Goal: Information Seeking & Learning: Check status

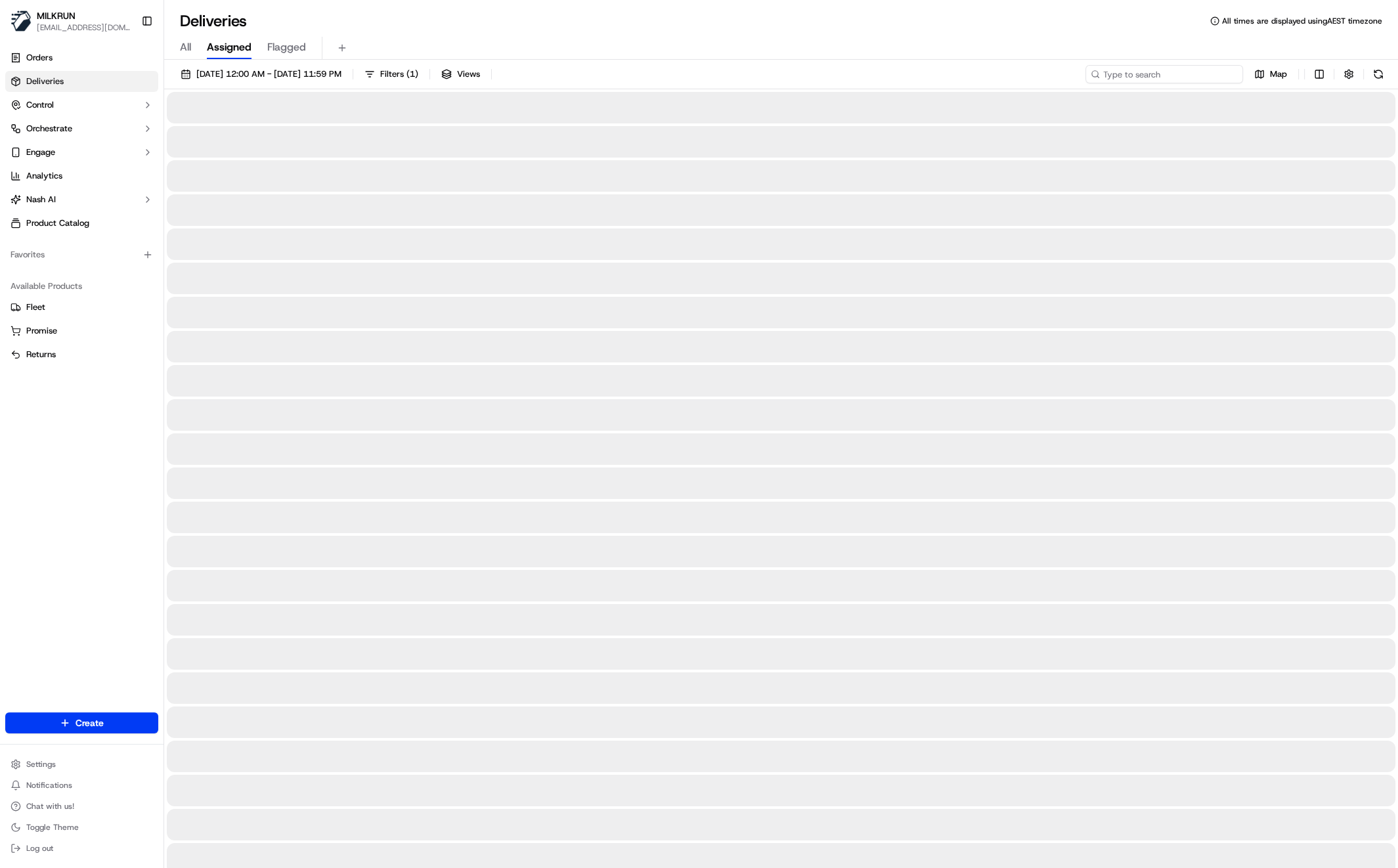
drag, startPoint x: 1168, startPoint y: 80, endPoint x: 1164, endPoint y: 72, distance: 8.9
click at [1165, 75] on input at bounding box center [1165, 74] width 158 height 19
paste input "vincie lim"
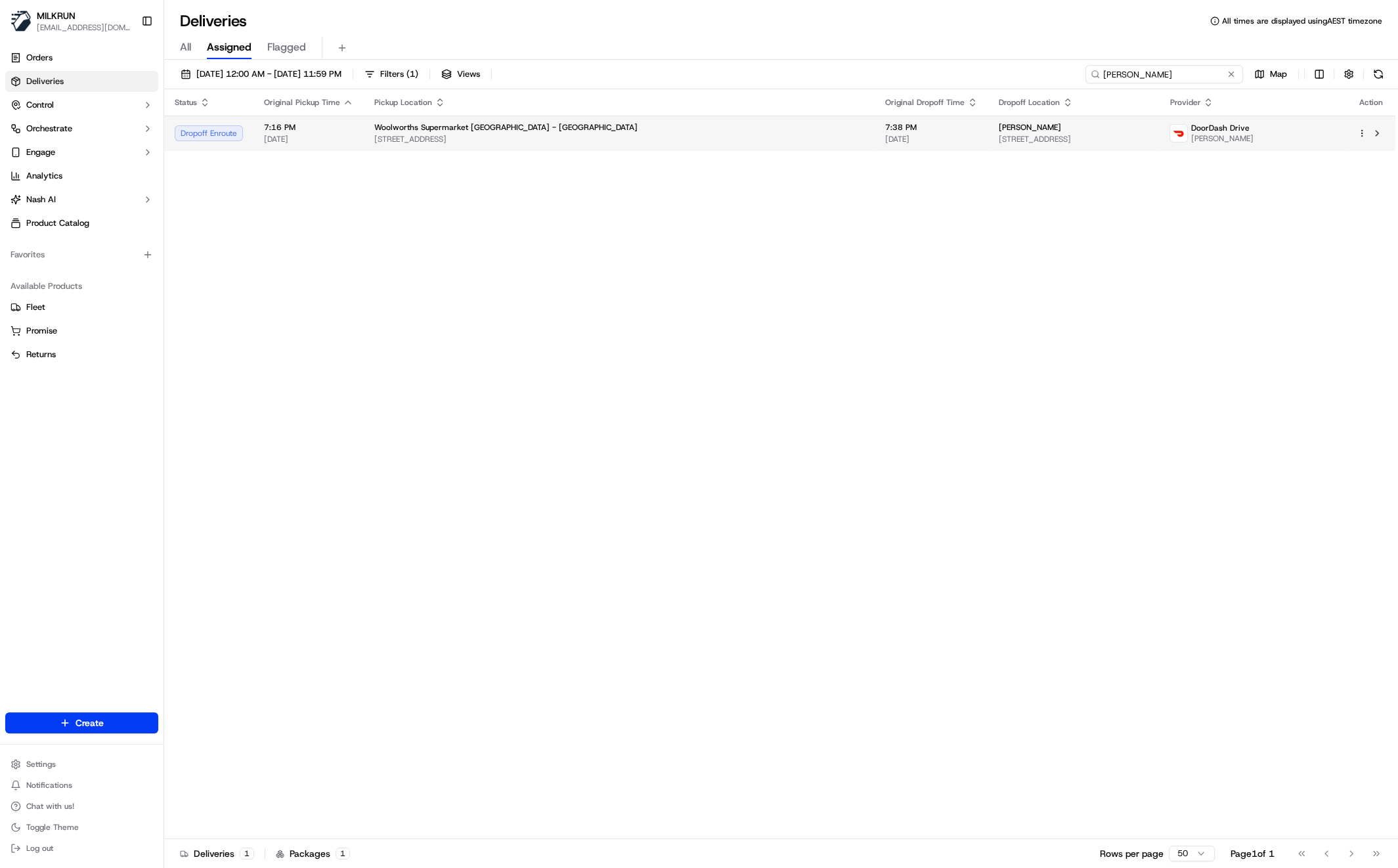
type input "vincie lim"
click at [478, 132] on div "Woolworths Supermarket NZ - DUNEDIN CENTRAL 309 Cumberland St, Dunedin, Otago 9…" at bounding box center [620, 133] width 490 height 22
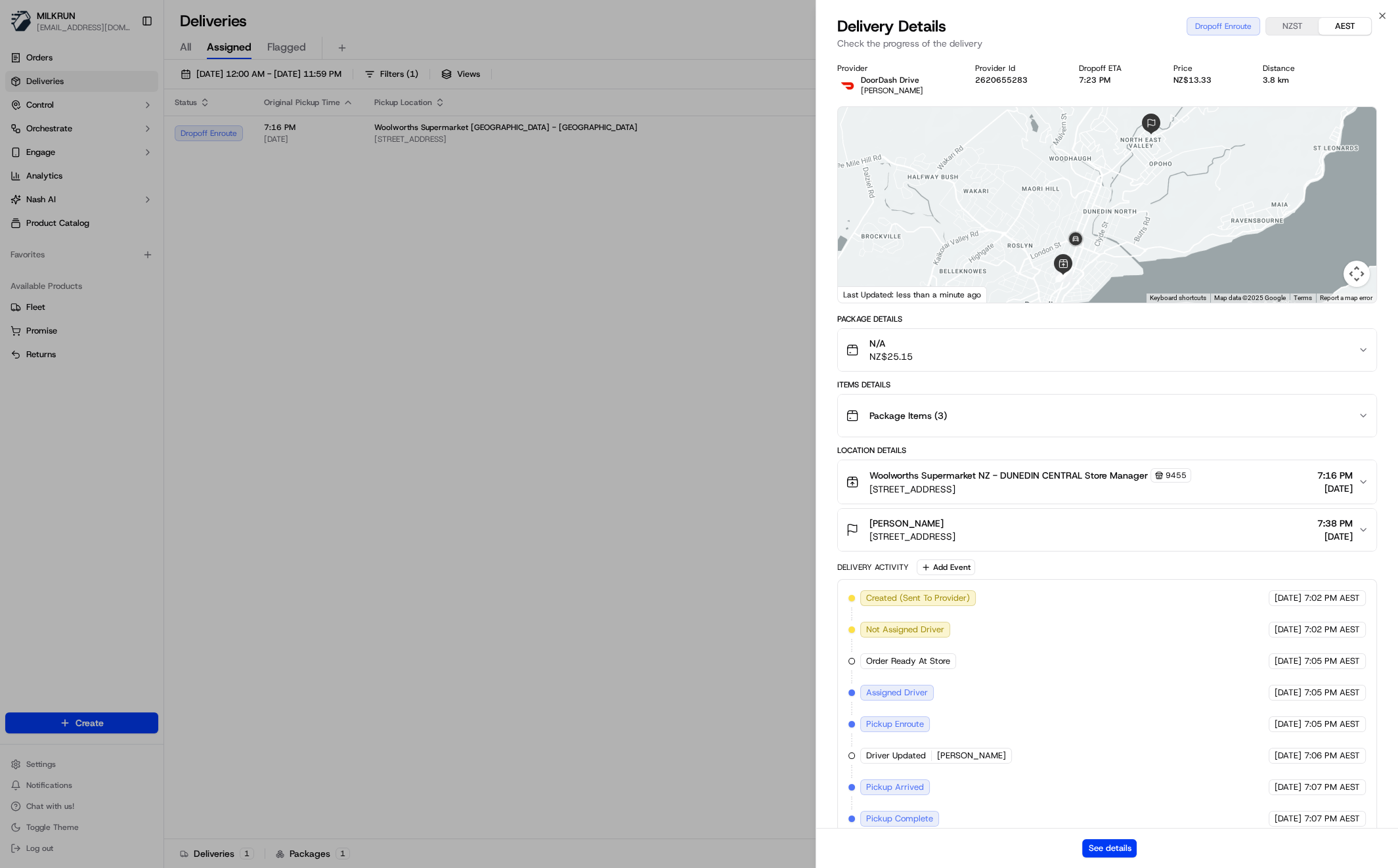
scroll to position [44, 0]
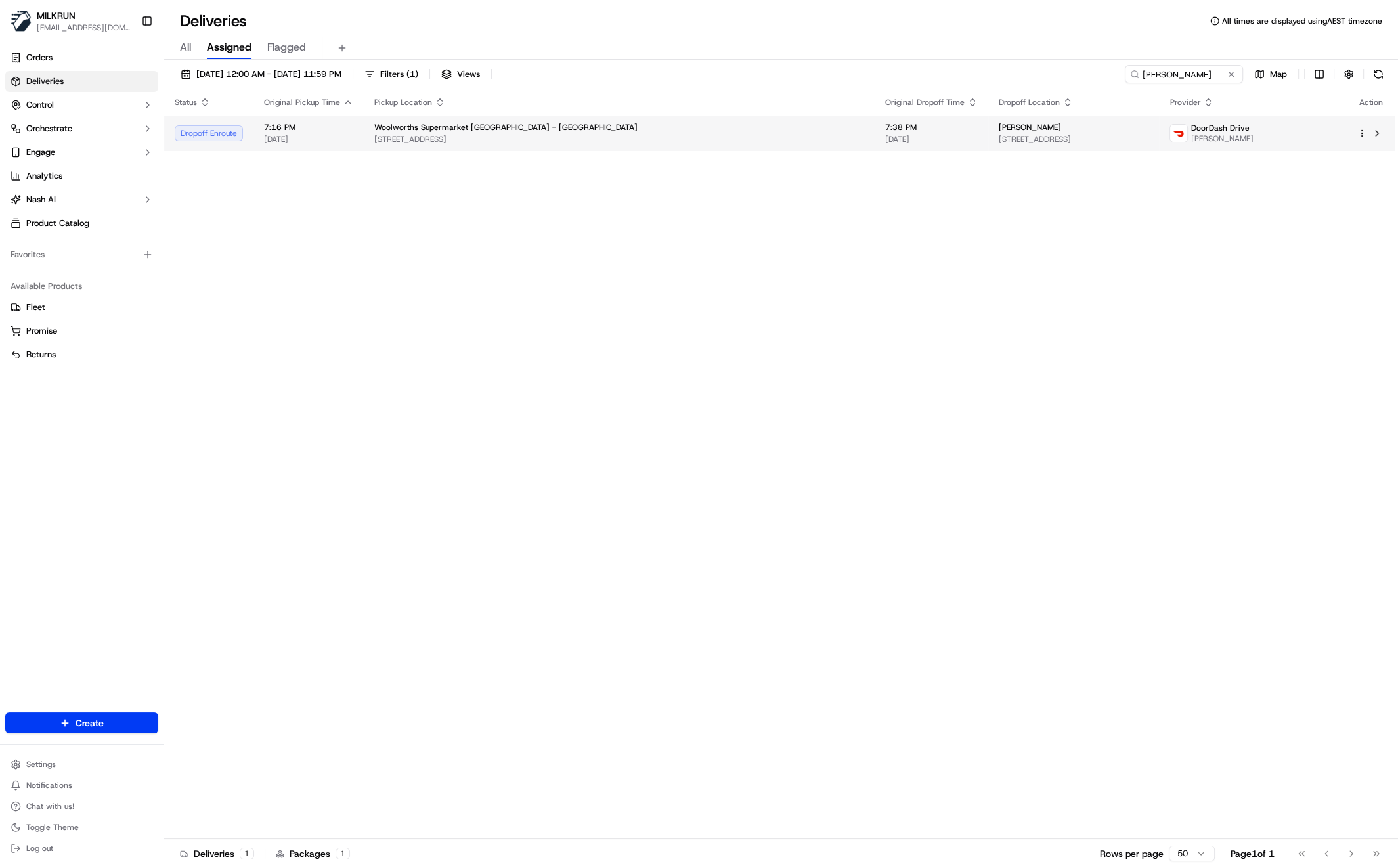
click at [604, 135] on span "309 Cumberland St, Dunedin, Otago 9016, NZ" at bounding box center [620, 139] width 490 height 11
click at [585, 267] on div "Status Original Pickup Time Pickup Location Original Dropoff Time Dropoff Locat…" at bounding box center [779, 464] width 1231 height 750
click at [470, 339] on div "Status Original Pickup Time Pickup Location Original Dropoff Time Dropoff Locat…" at bounding box center [779, 464] width 1231 height 750
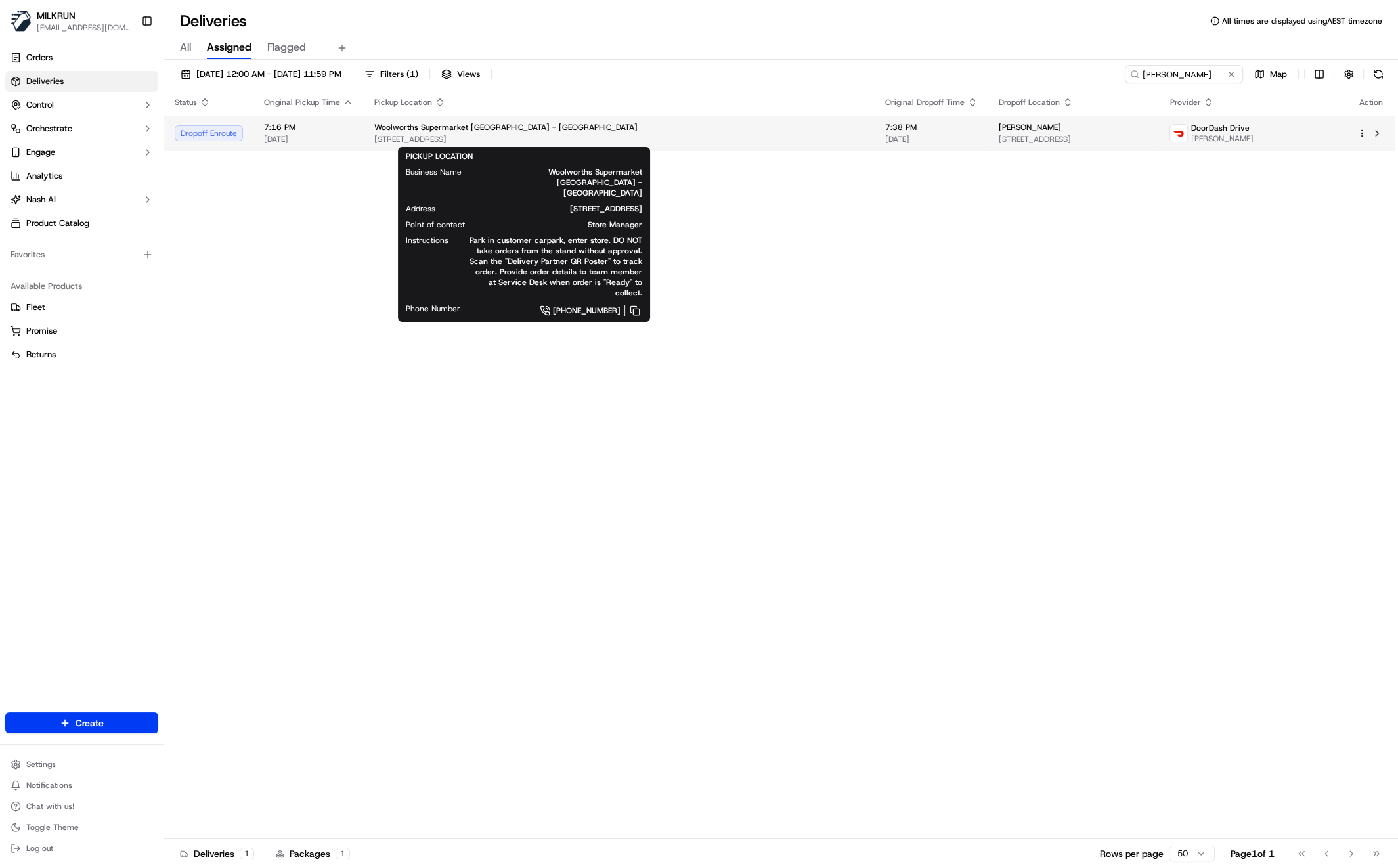
click at [517, 133] on div "Woolworths Supermarket NZ - DUNEDIN CENTRAL 309 Cumberland St, Dunedin, Otago 9…" at bounding box center [620, 133] width 490 height 22
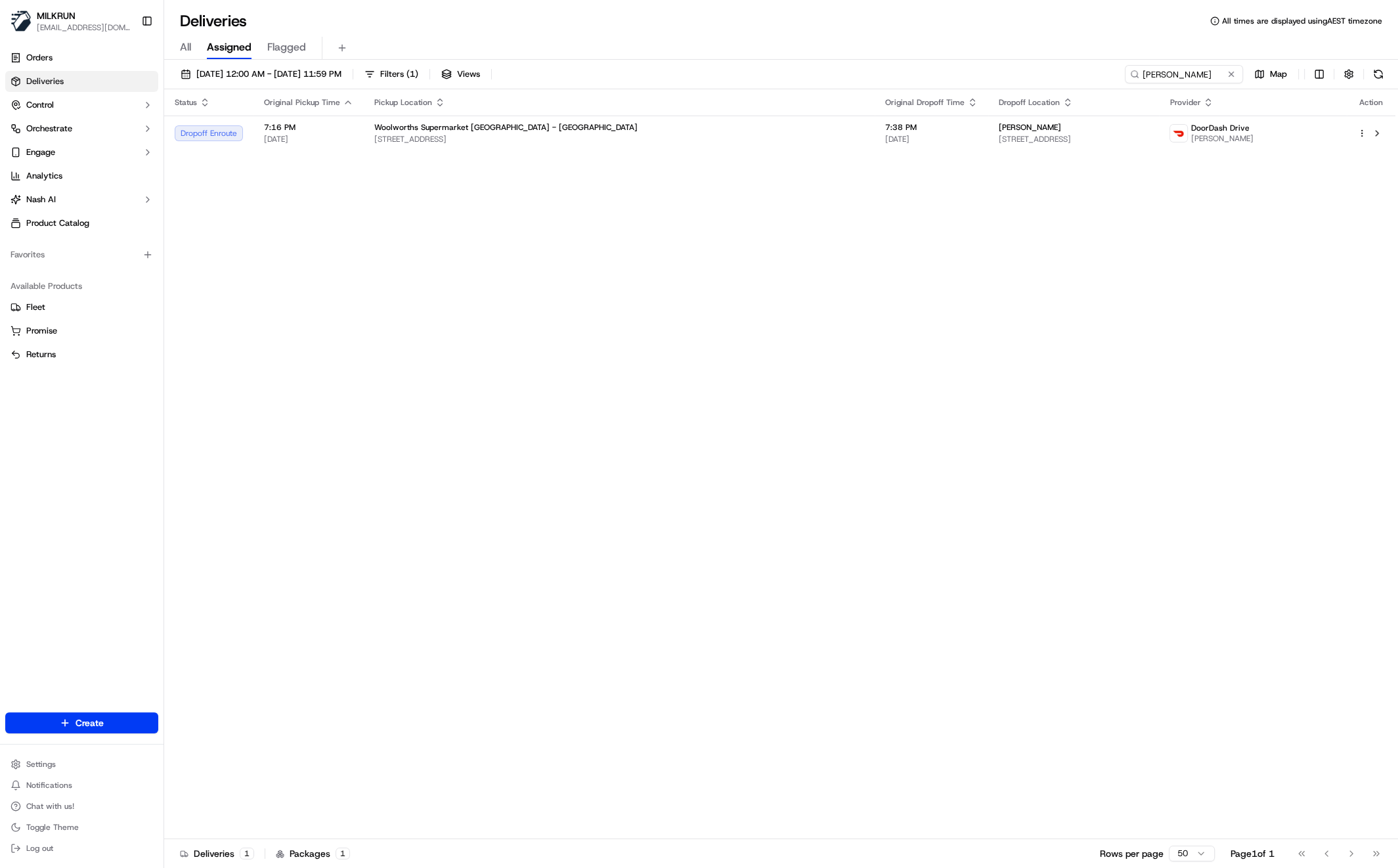
click at [619, 526] on div "Status Original Pickup Time Pickup Location Original Dropoff Time Dropoff Locat…" at bounding box center [779, 464] width 1231 height 750
click at [531, 142] on span "309 Cumberland St, Dunedin, Otago 9016, NZ" at bounding box center [620, 139] width 490 height 11
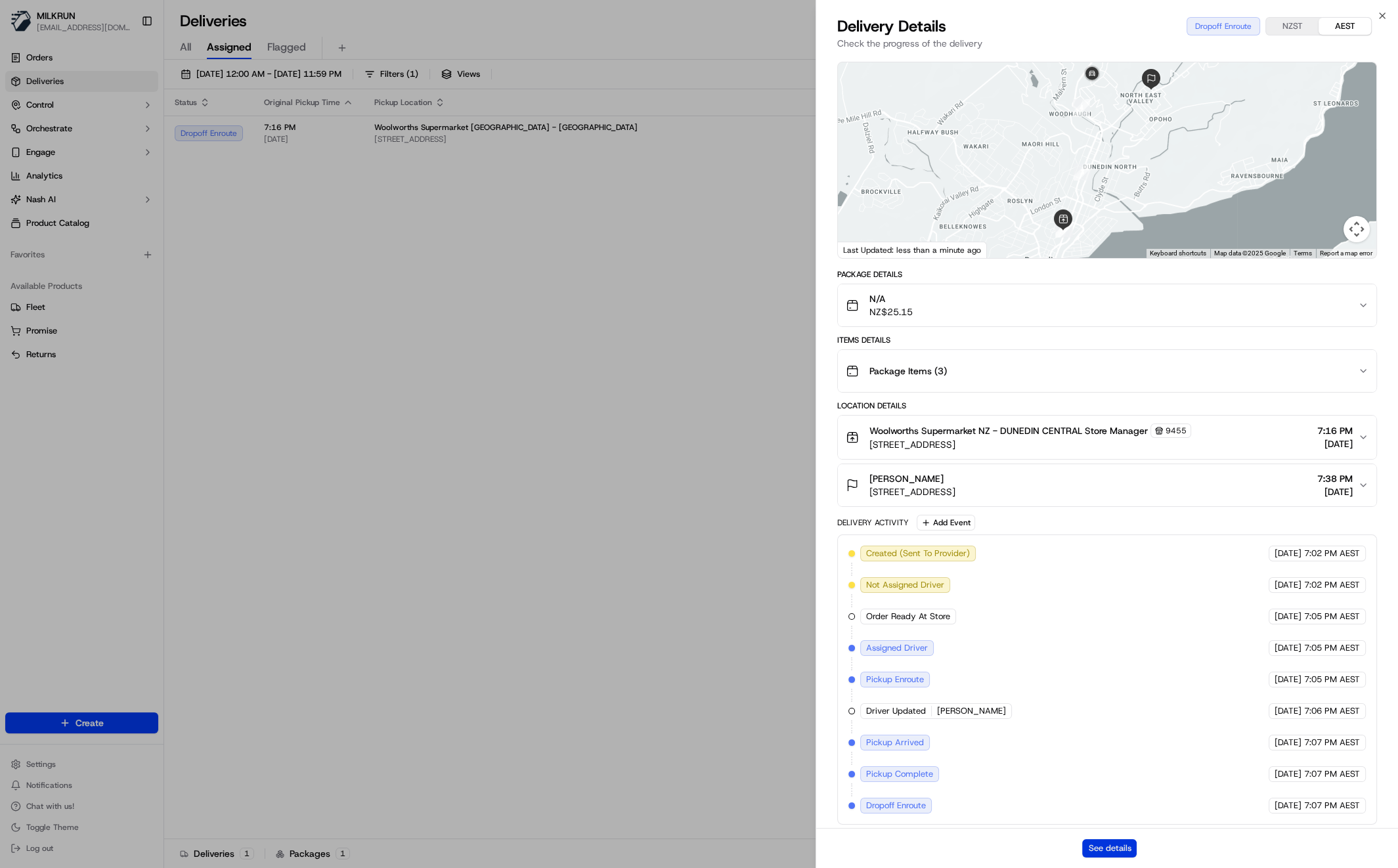
click at [1103, 847] on button "See details" at bounding box center [1109, 848] width 54 height 19
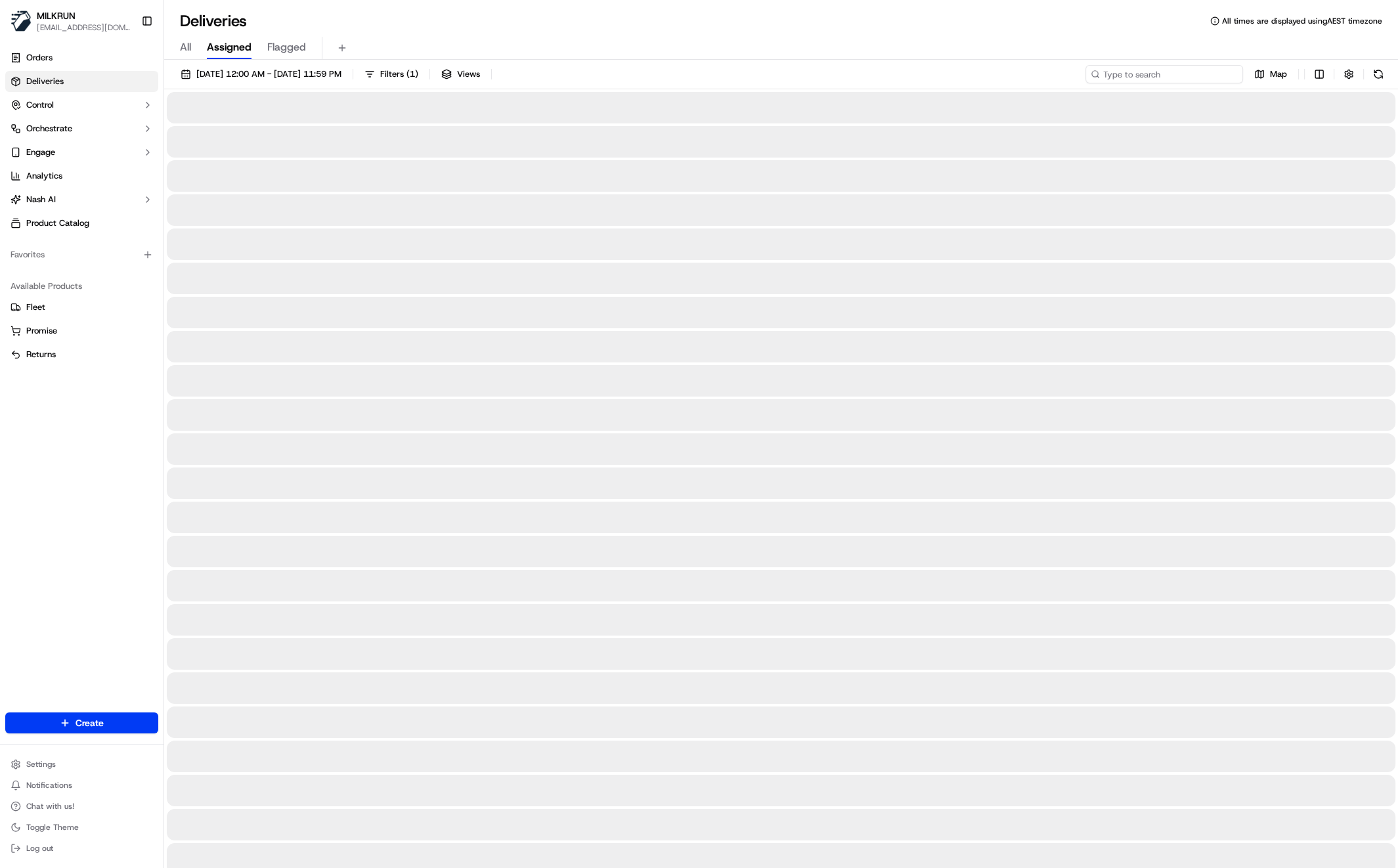
click at [1150, 72] on input at bounding box center [1165, 74] width 158 height 19
paste input "[PERSON_NAME]"
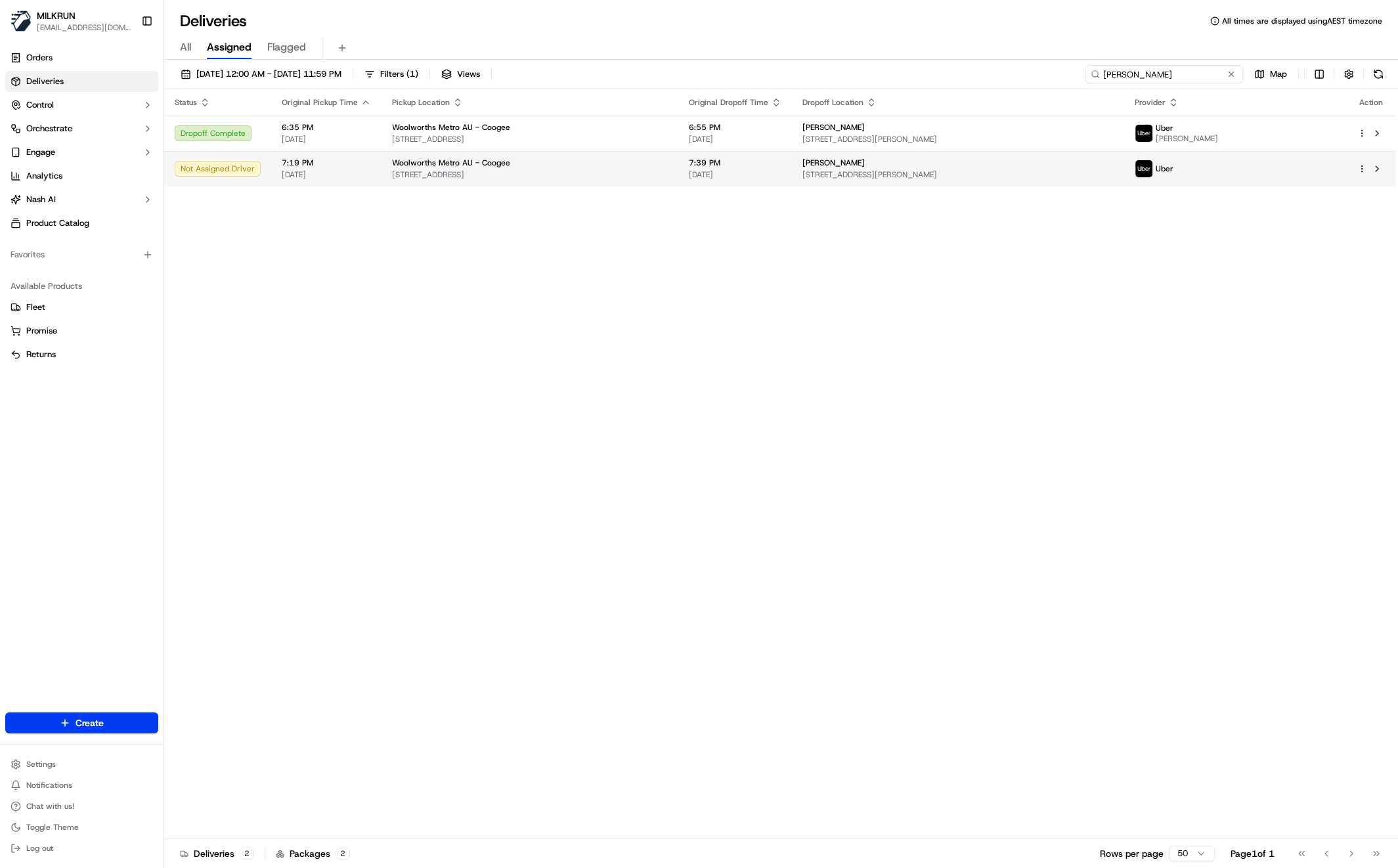
type input "[PERSON_NAME]"
click at [446, 179] on span "[STREET_ADDRESS]" at bounding box center [530, 175] width 276 height 11
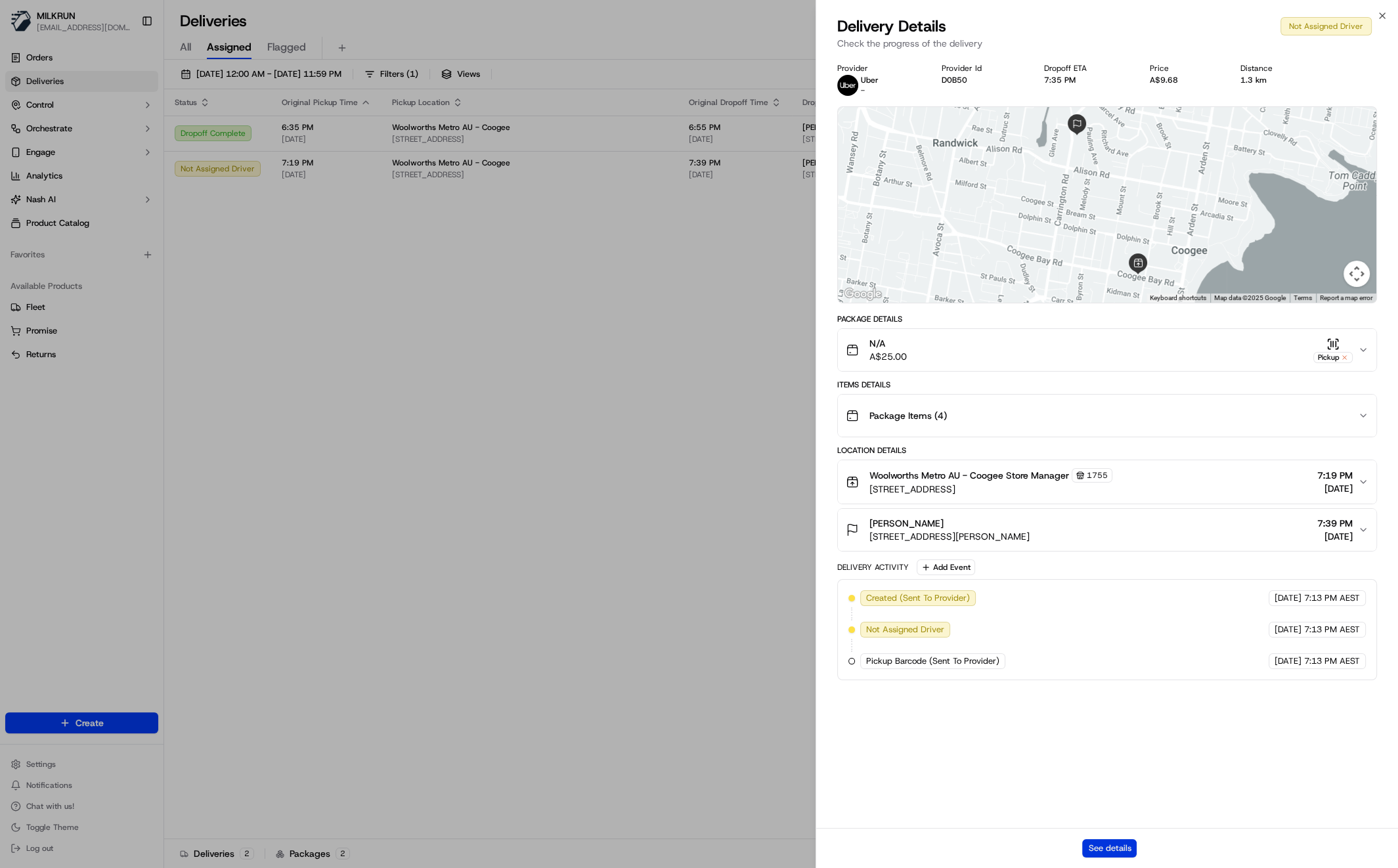
click at [1103, 856] on button "See details" at bounding box center [1109, 848] width 54 height 19
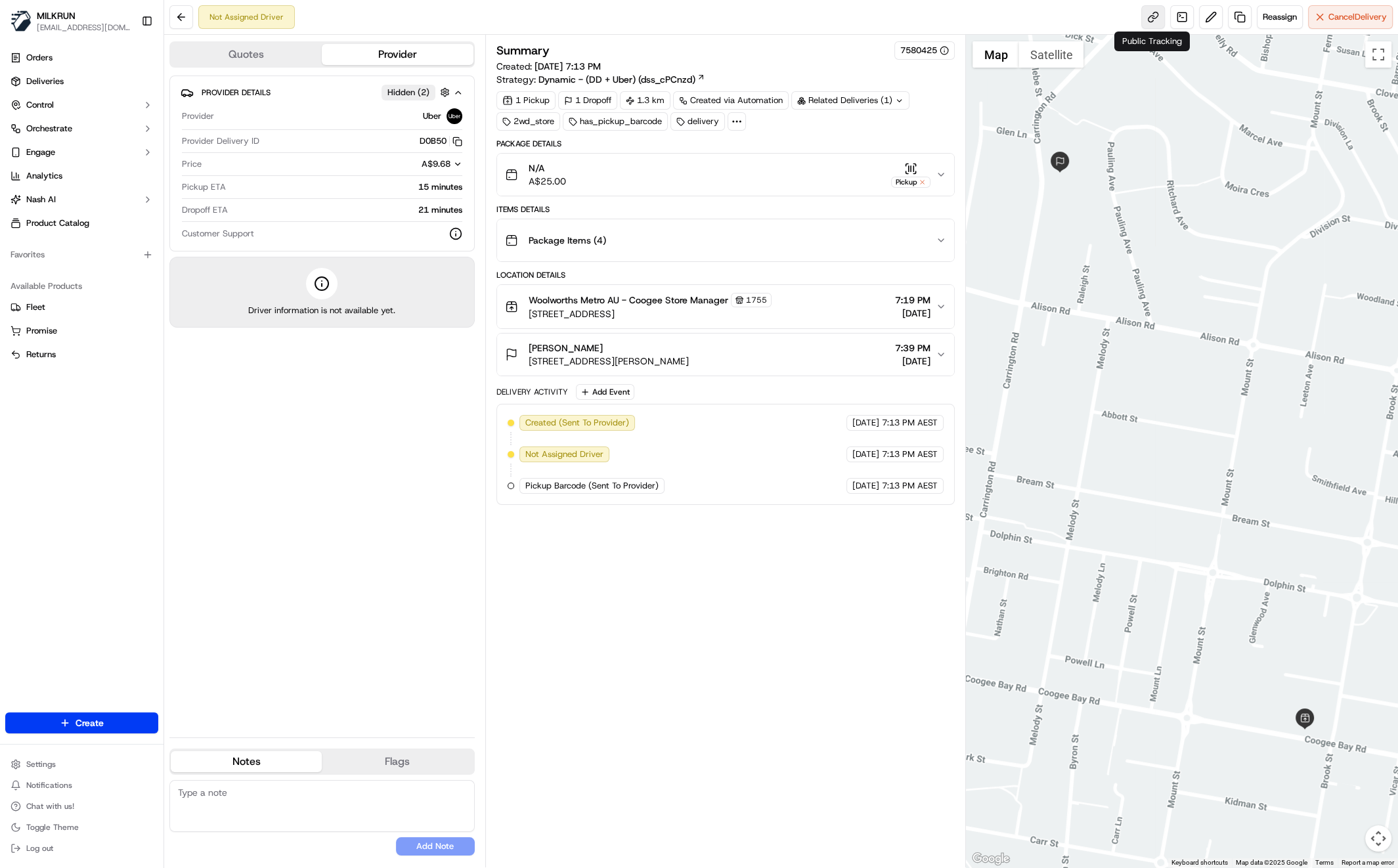
click at [1151, 13] on link at bounding box center [1153, 17] width 24 height 24
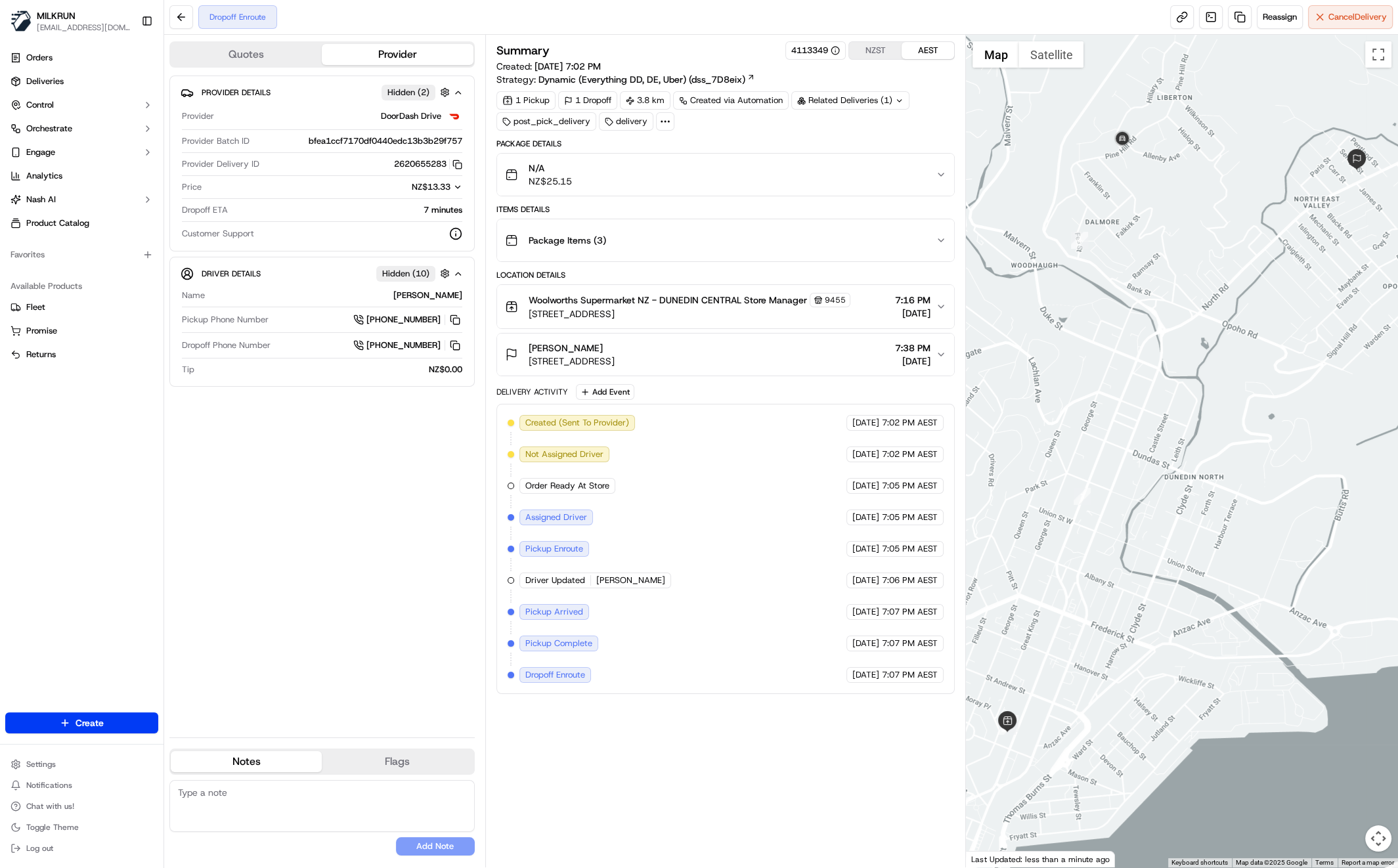
click at [642, 728] on div "Summary 4113349 NZST AEST Created: 20/09/2025 7:02 PM Strategy: Dynamic (Everyt…" at bounding box center [725, 451] width 459 height 819
click at [1355, 20] on span "Cancel Delivery" at bounding box center [1357, 17] width 59 height 12
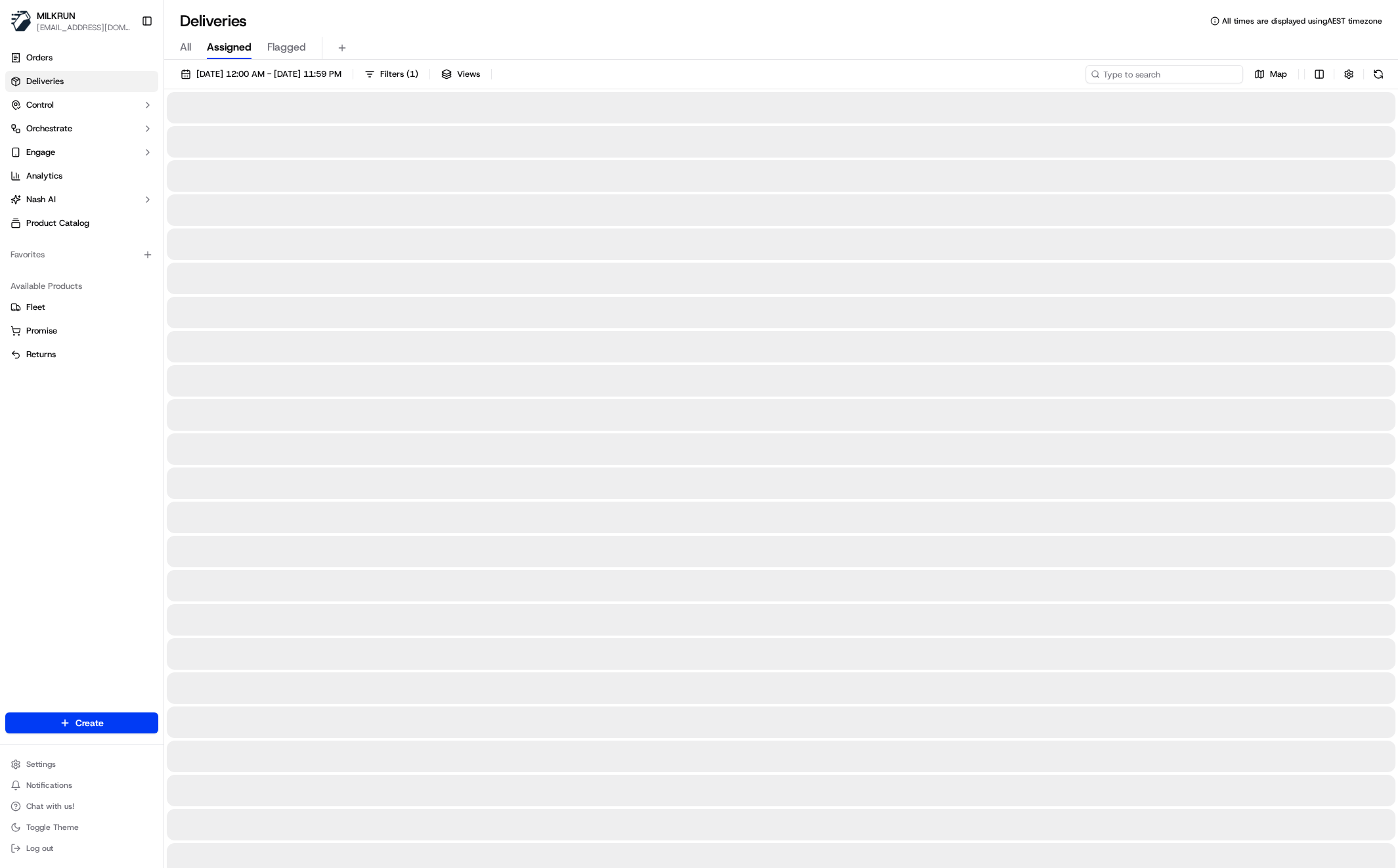
click at [1157, 74] on input at bounding box center [1165, 74] width 158 height 19
paste input "[PERSON_NAME]"
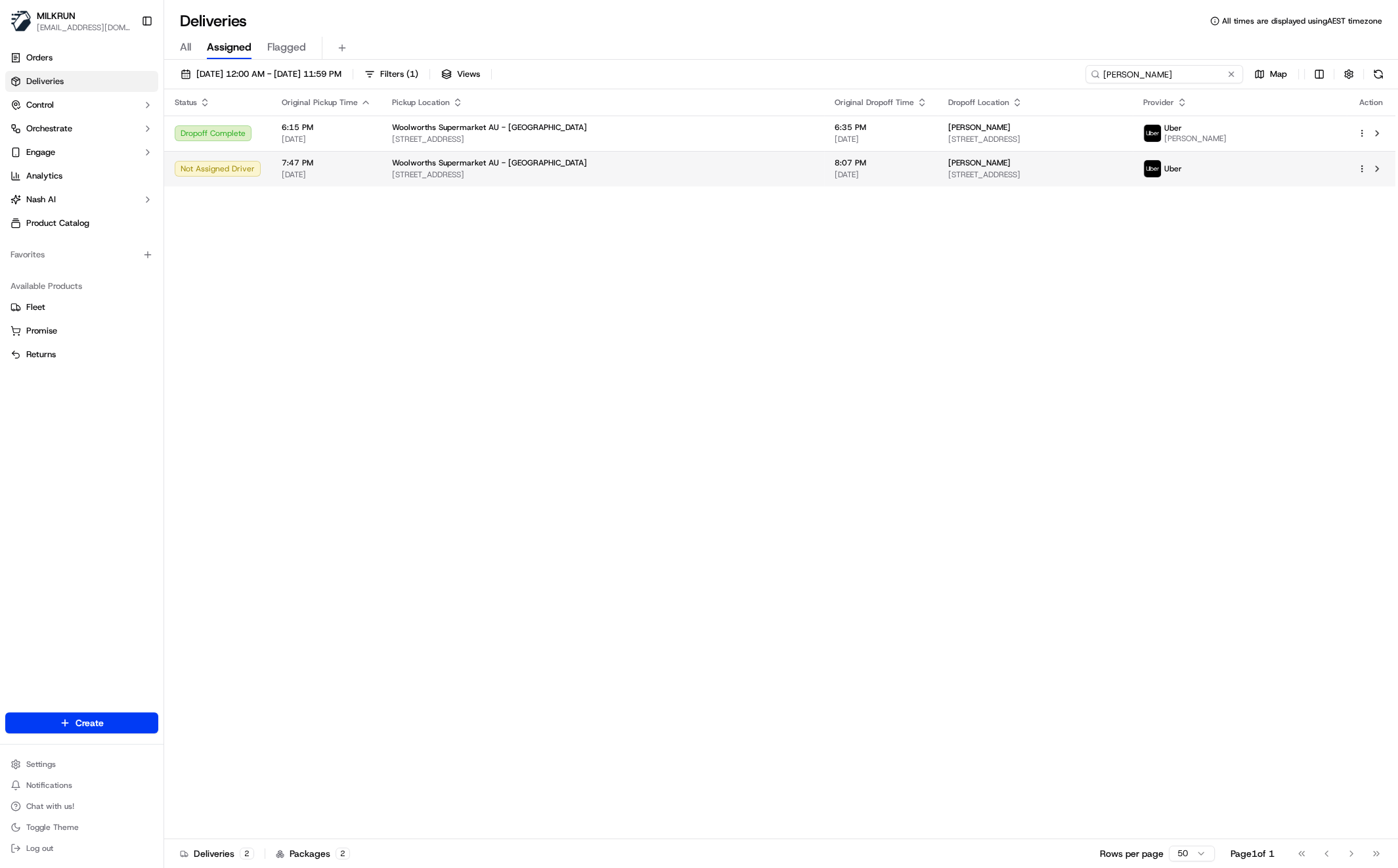
type input "[PERSON_NAME]"
click at [488, 176] on span "[STREET_ADDRESS]" at bounding box center [603, 175] width 422 height 11
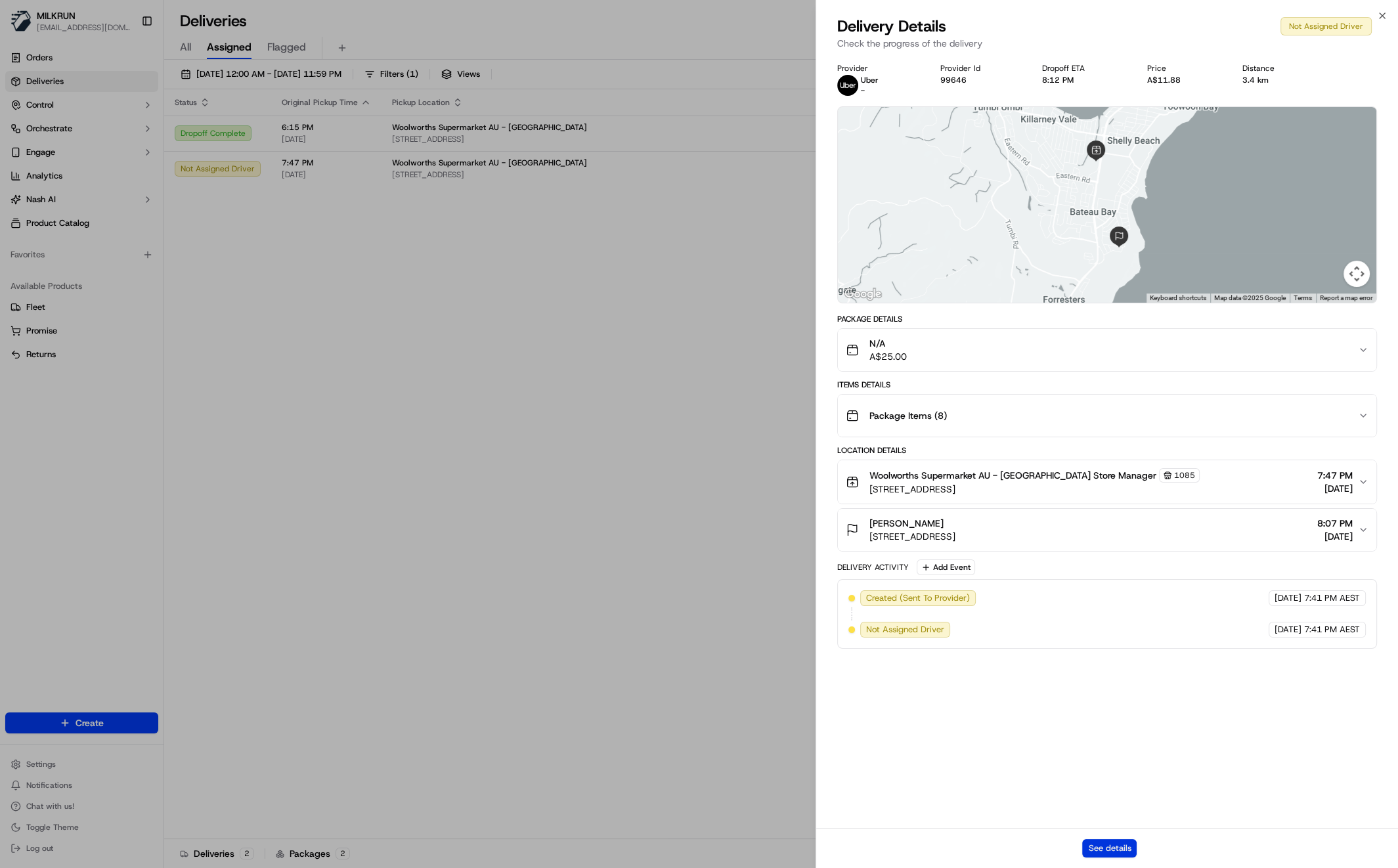
click at [1101, 841] on button "See details" at bounding box center [1109, 848] width 54 height 19
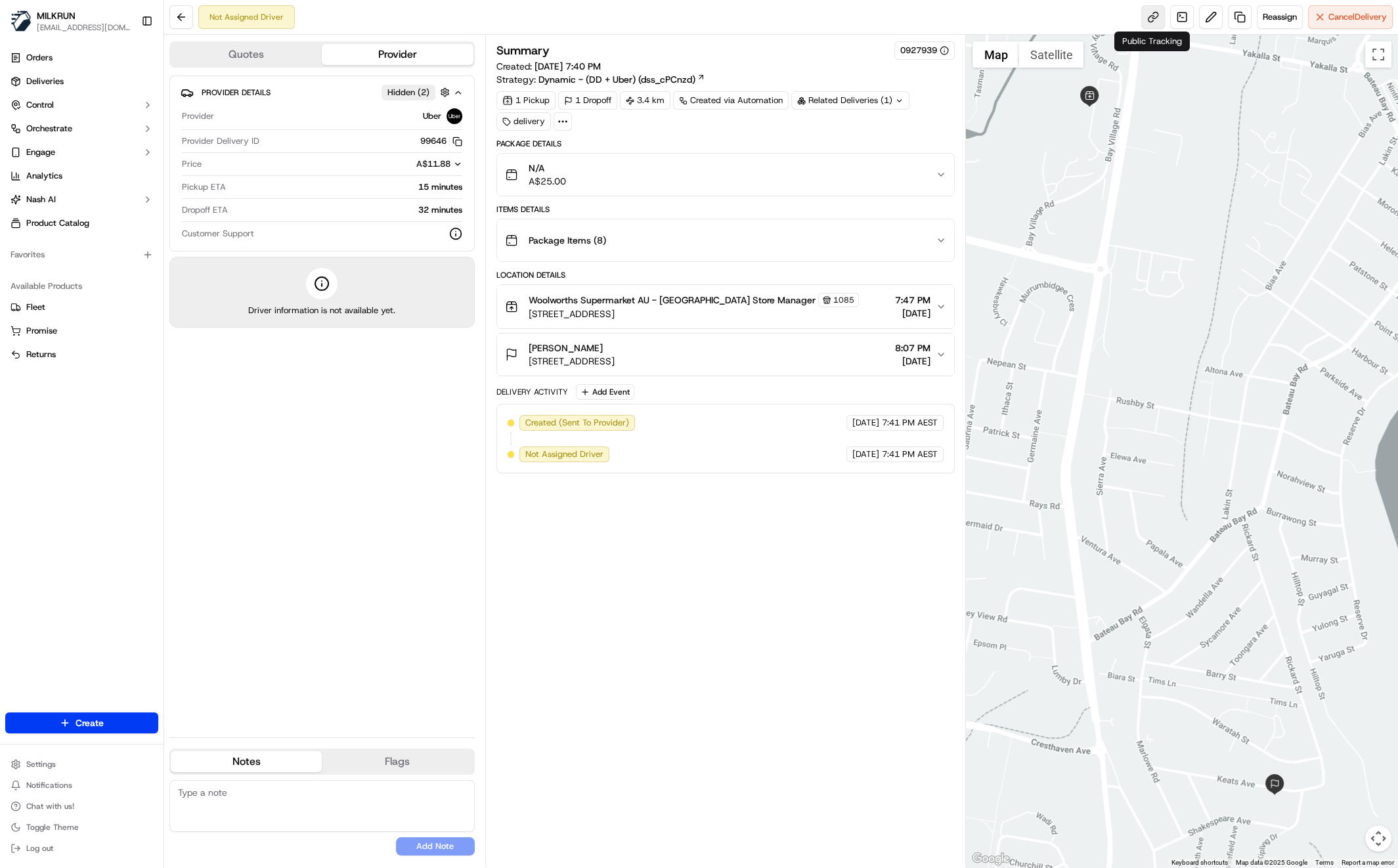
click at [1150, 12] on link at bounding box center [1153, 17] width 24 height 24
